Goal: Connect with others: Connect with others

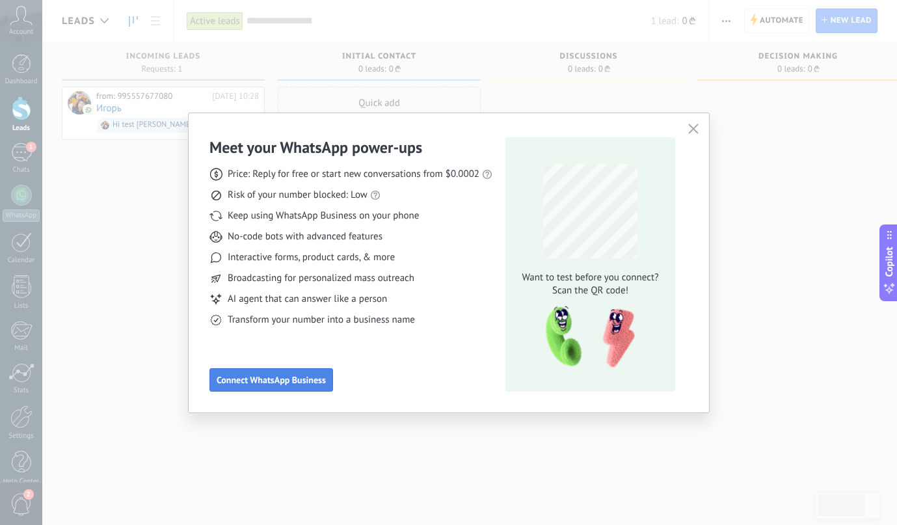
click at [313, 375] on span "Connect WhatsApp Business" at bounding box center [271, 379] width 109 height 9
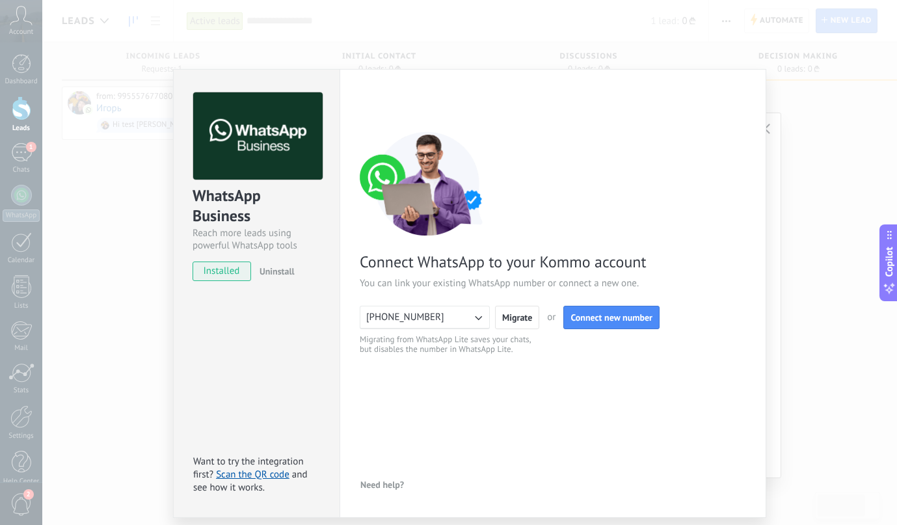
click at [482, 320] on icon "button" at bounding box center [478, 317] width 13 height 13
click at [482, 320] on li "[PHONE_NUMBER]" at bounding box center [420, 317] width 137 height 22
click at [803, 73] on div "WhatsApp Business Reach more leads using powerful WhatsApp tools installed Unin…" at bounding box center [469, 262] width 855 height 525
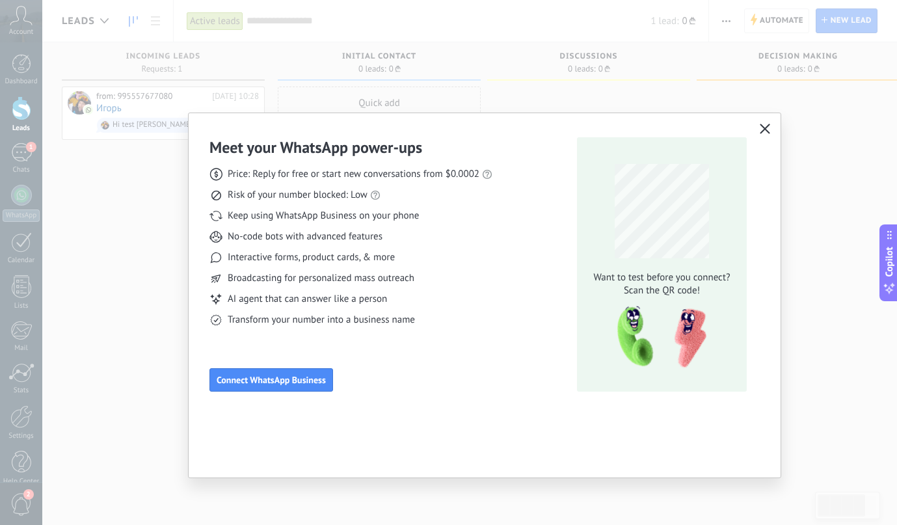
click at [761, 126] on use "button" at bounding box center [766, 129] width 10 height 10
